Goal: Complete application form

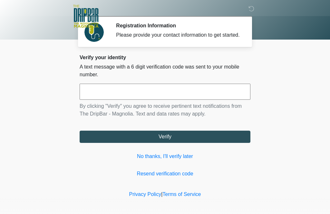
scroll to position [1, 0]
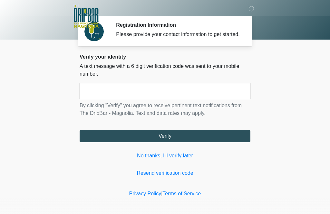
click at [174, 92] on input "text" at bounding box center [165, 91] width 171 height 16
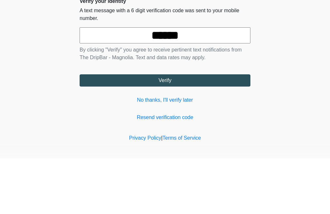
scroll to position [10, 0]
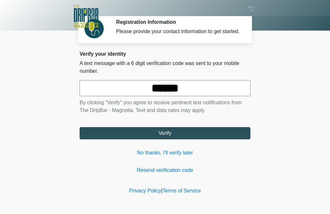
type input "******"
click at [197, 131] on button "Verify" at bounding box center [165, 133] width 171 height 12
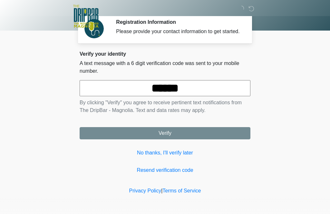
scroll to position [0, 0]
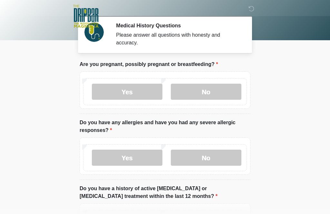
click at [221, 91] on label "No" at bounding box center [206, 92] width 71 height 16
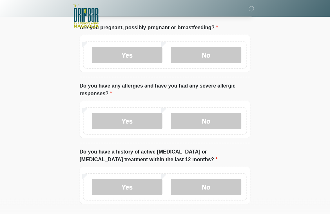
scroll to position [39, 0]
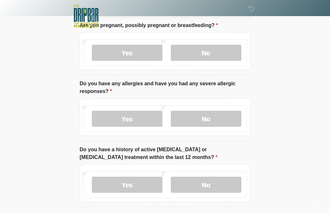
click at [215, 118] on label "No" at bounding box center [206, 119] width 71 height 16
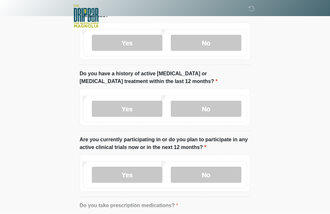
scroll to position [118, 0]
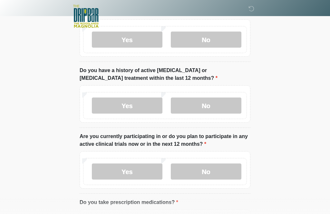
click at [226, 100] on label "No" at bounding box center [206, 106] width 71 height 16
click at [210, 171] on label "No" at bounding box center [206, 172] width 71 height 16
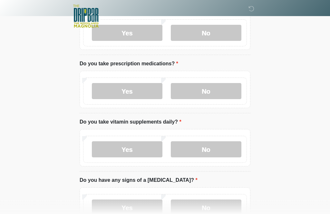
scroll to position [258, 0]
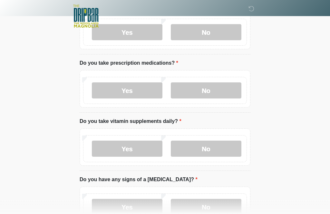
click at [210, 88] on label "No" at bounding box center [206, 91] width 71 height 16
click at [128, 151] on label "Yes" at bounding box center [127, 149] width 71 height 16
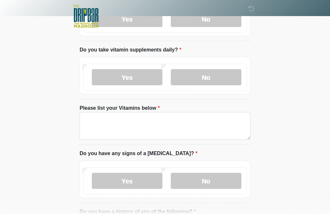
scroll to position [330, 0]
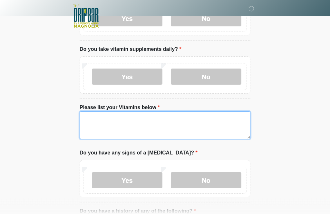
click at [213, 126] on textarea "Please list your Vitamins below" at bounding box center [165, 126] width 171 height 28
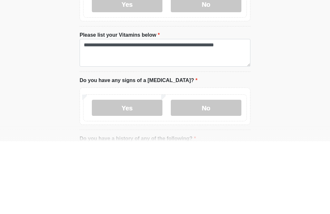
scroll to position [403, 0]
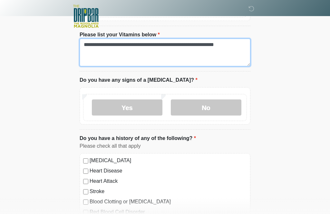
type textarea "**********"
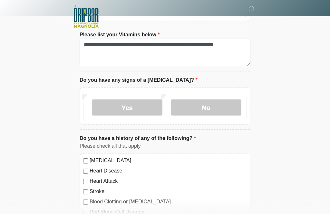
click at [221, 111] on label "No" at bounding box center [206, 108] width 71 height 16
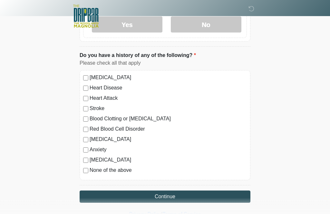
scroll to position [488, 0]
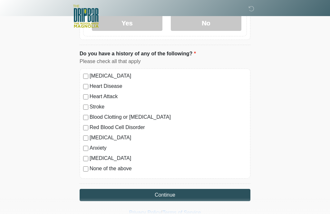
click at [82, 127] on div "[MEDICAL_DATA] Heart Disease Heart Attack Stroke Blood Clotting or [MEDICAL_DAT…" at bounding box center [165, 124] width 171 height 110
click at [90, 195] on button "Continue" at bounding box center [165, 195] width 171 height 12
click at [94, 199] on button "Continue" at bounding box center [165, 195] width 171 height 12
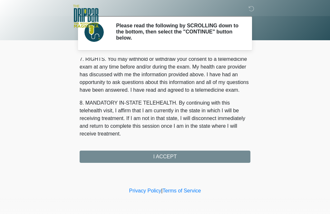
scroll to position [289, 0]
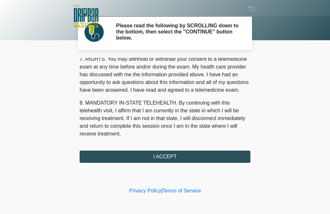
click at [221, 152] on button "I ACCEPT" at bounding box center [165, 157] width 171 height 12
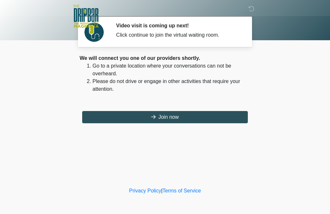
click at [212, 117] on button "Join now" at bounding box center [165, 117] width 166 height 12
